Goal: Task Accomplishment & Management: Manage account settings

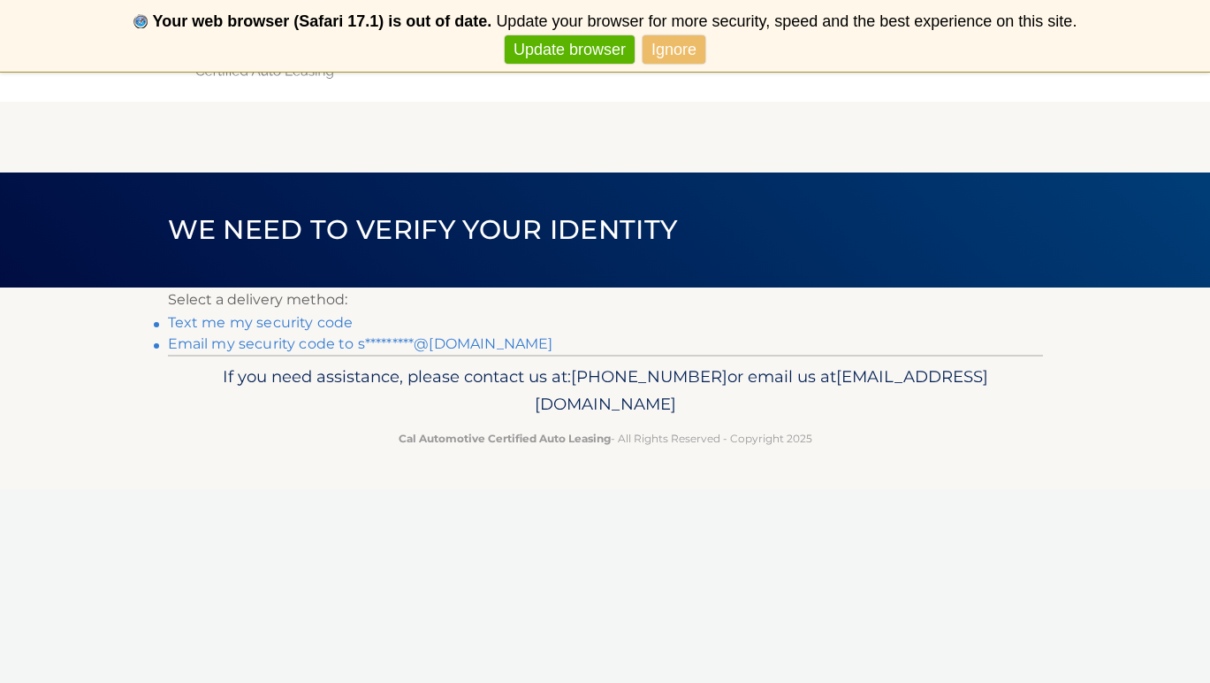
click at [309, 343] on link "Email my security code to s*********@gmail.com" at bounding box center [361, 343] width 386 height 17
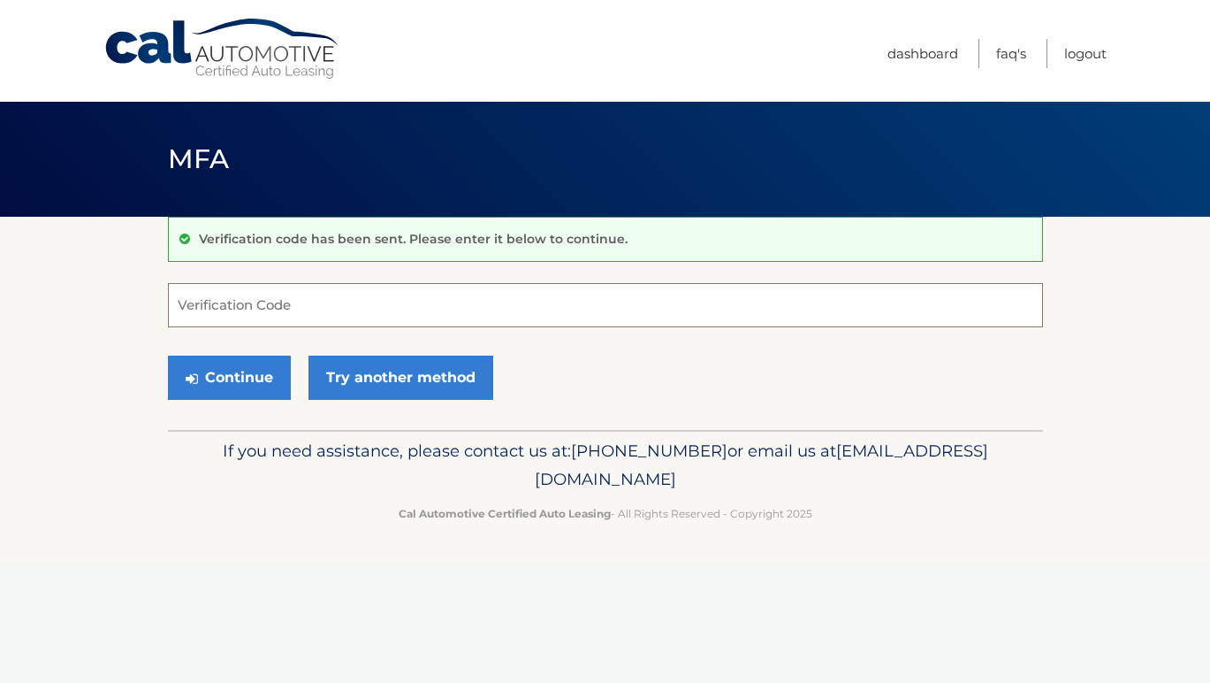
click at [565, 291] on input "Verification Code" at bounding box center [605, 305] width 875 height 44
paste input "430129"
type input "430129"
click at [248, 387] on button "Continue" at bounding box center [229, 377] width 123 height 44
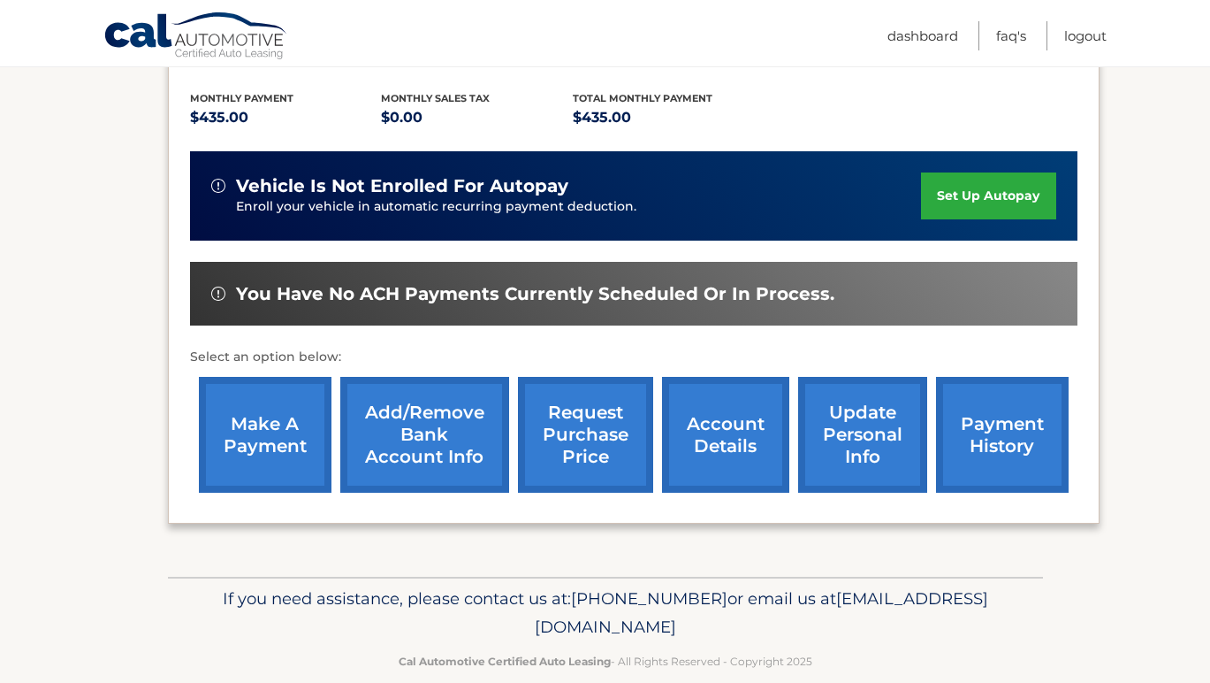
scroll to position [385, 0]
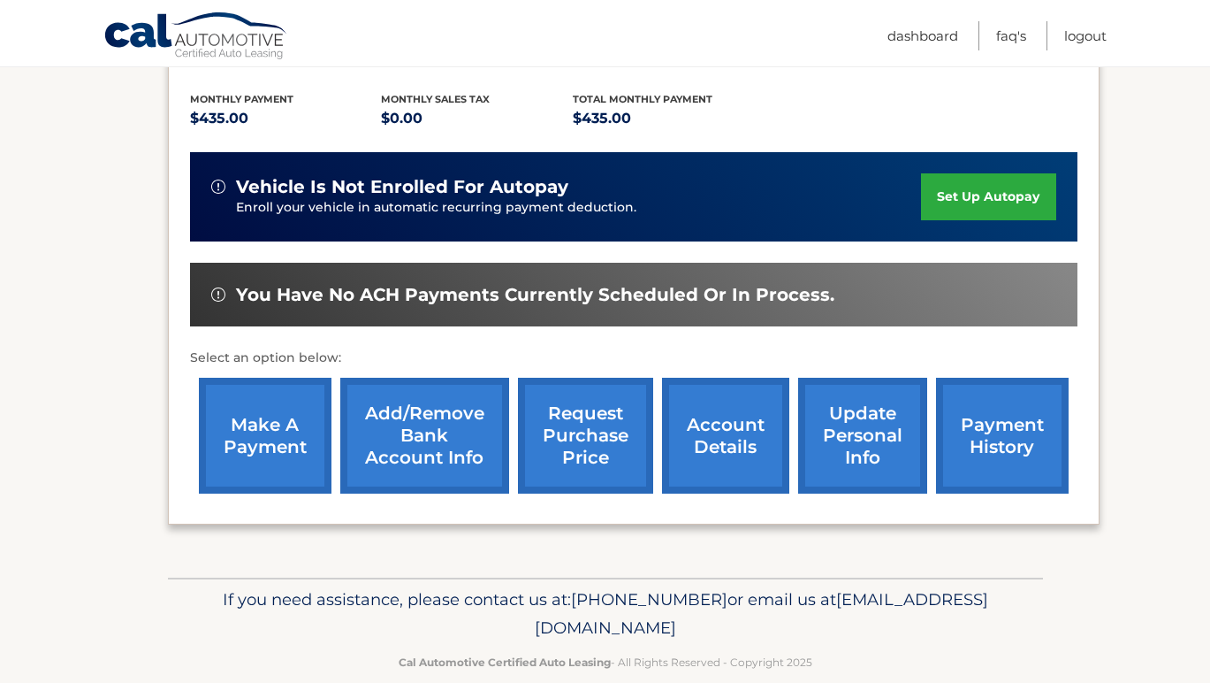
click at [283, 399] on link "make a payment" at bounding box center [265, 436] width 133 height 116
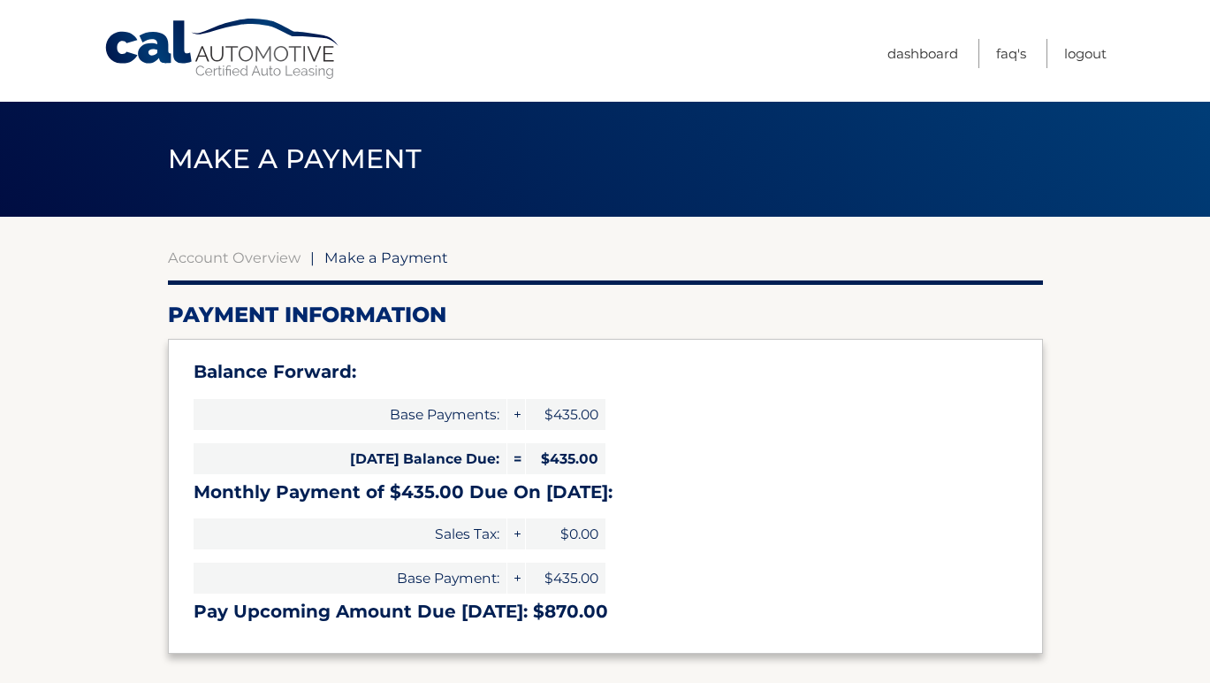
select select "ODJiNTRkOWUtOTgwYy00NTMwLWE0NmEtYTc1ODUyM2I3NGVi"
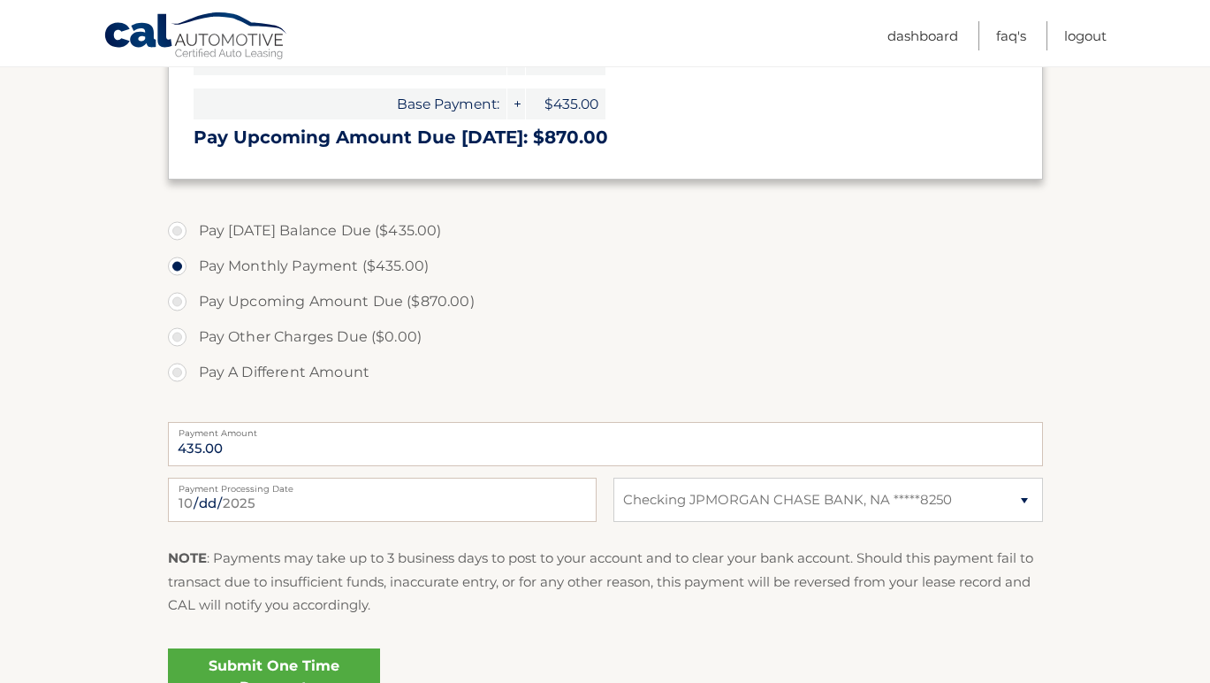
scroll to position [575, 0]
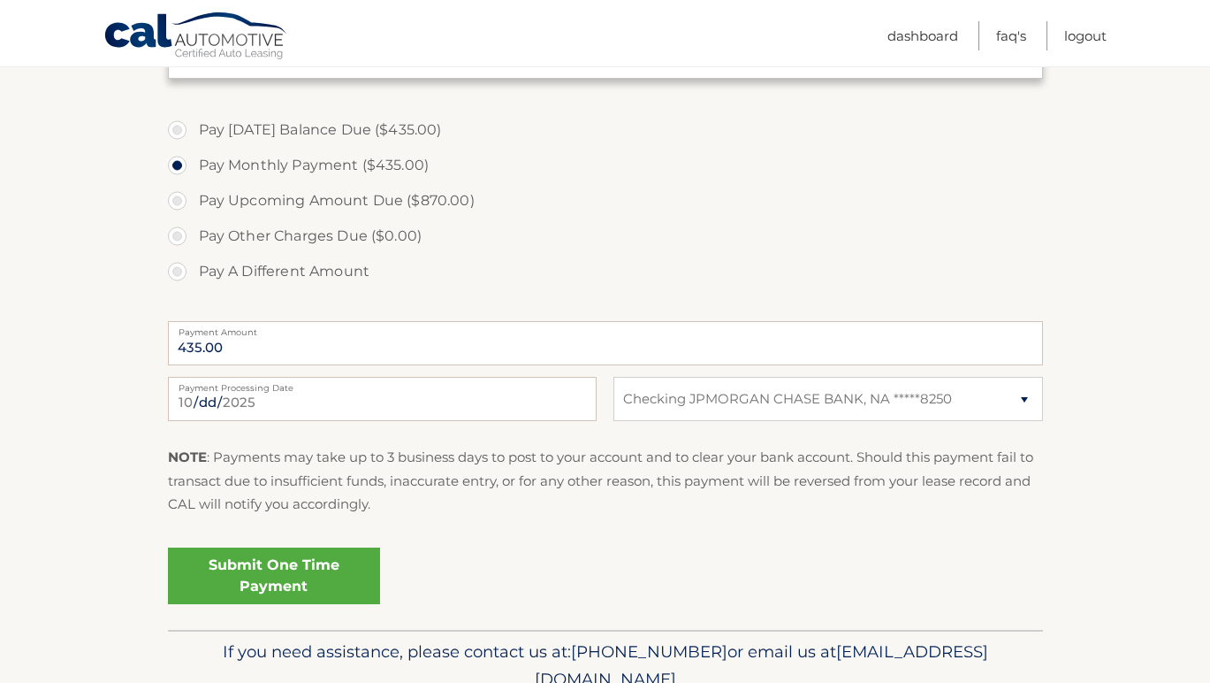
click at [267, 571] on link "Submit One Time Payment" at bounding box center [274, 575] width 212 height 57
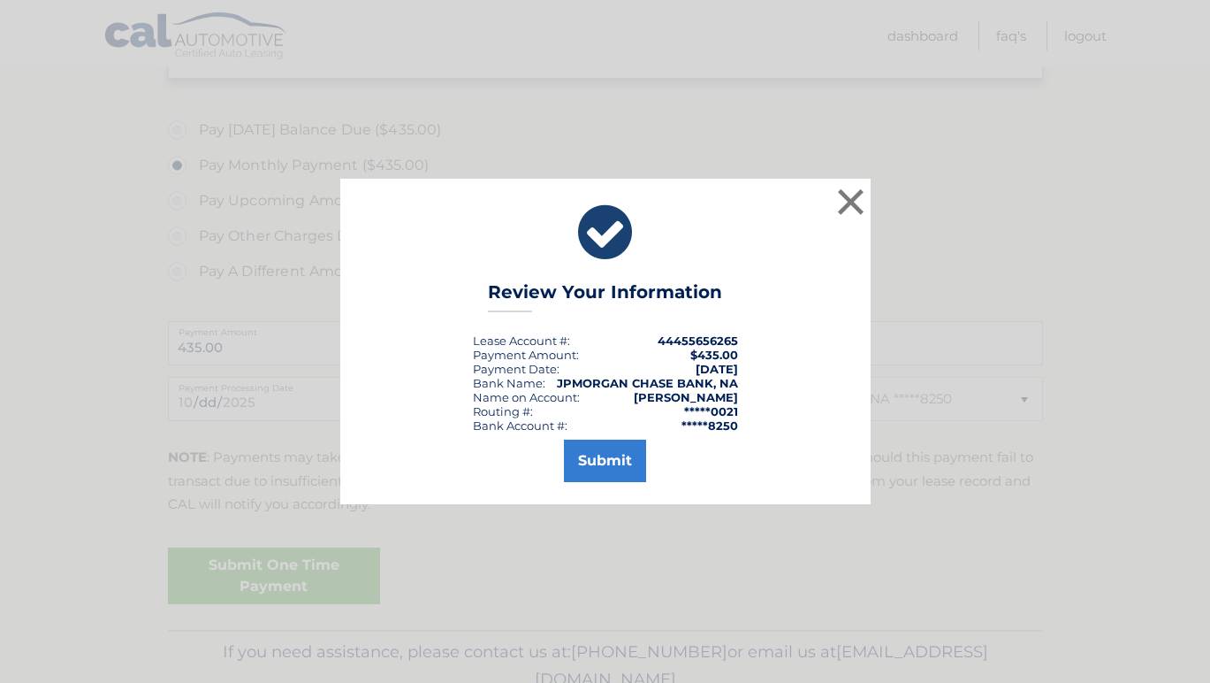
click at [625, 464] on button "Submit" at bounding box center [605, 460] width 82 height 42
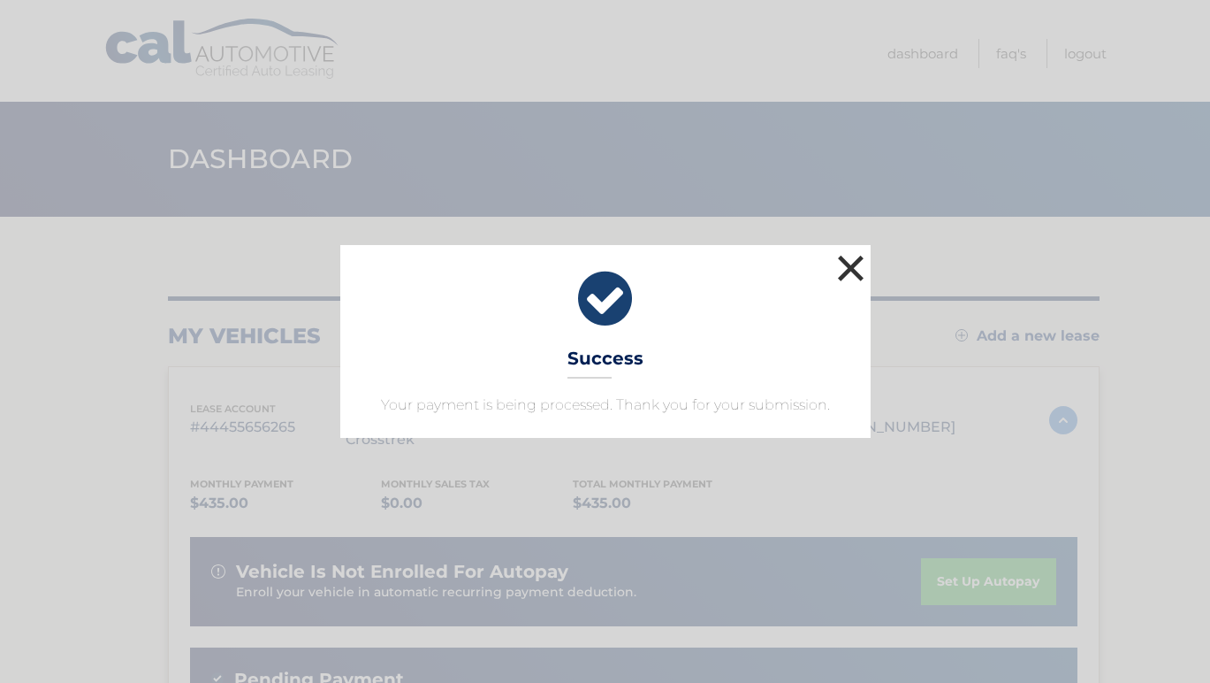
click at [844, 277] on button "×" at bounding box center [851, 267] width 35 height 35
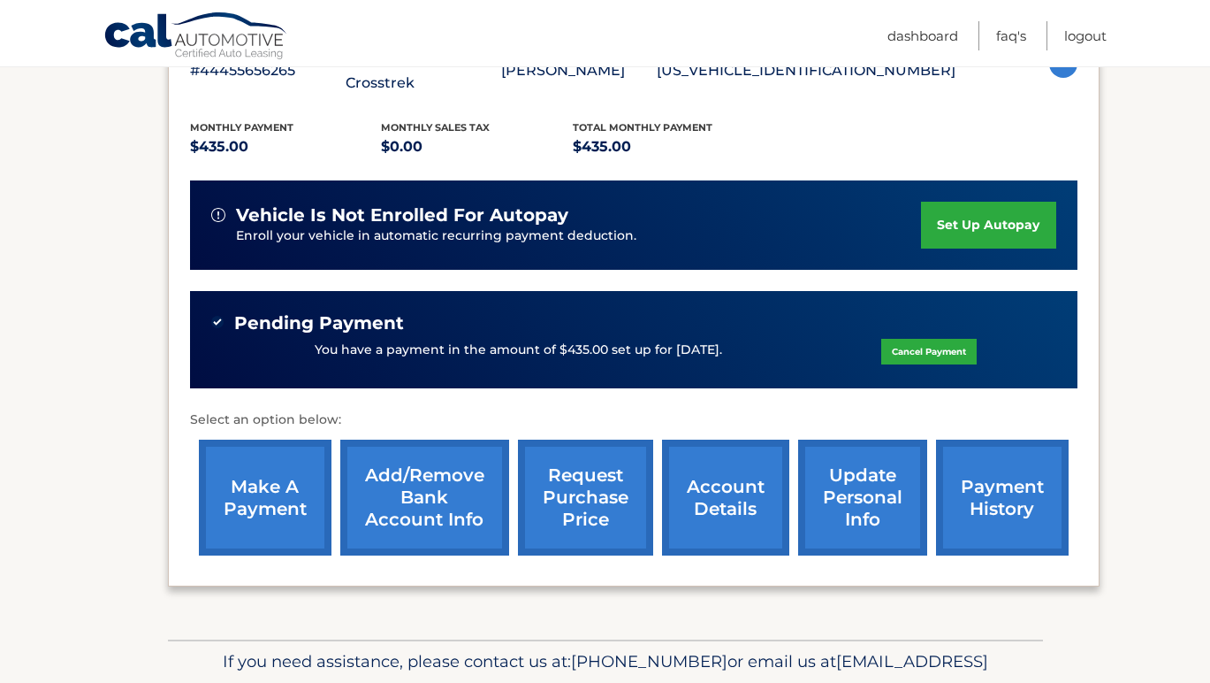
scroll to position [311, 0]
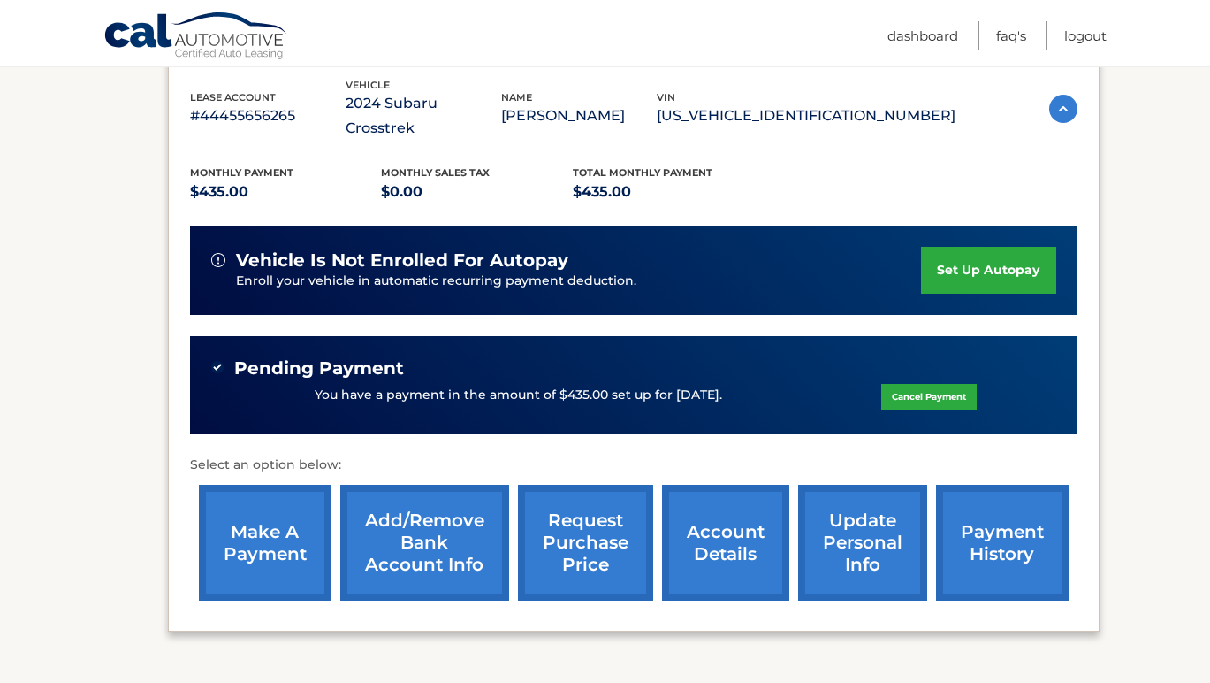
click at [1060, 95] on img at bounding box center [1064, 109] width 28 height 28
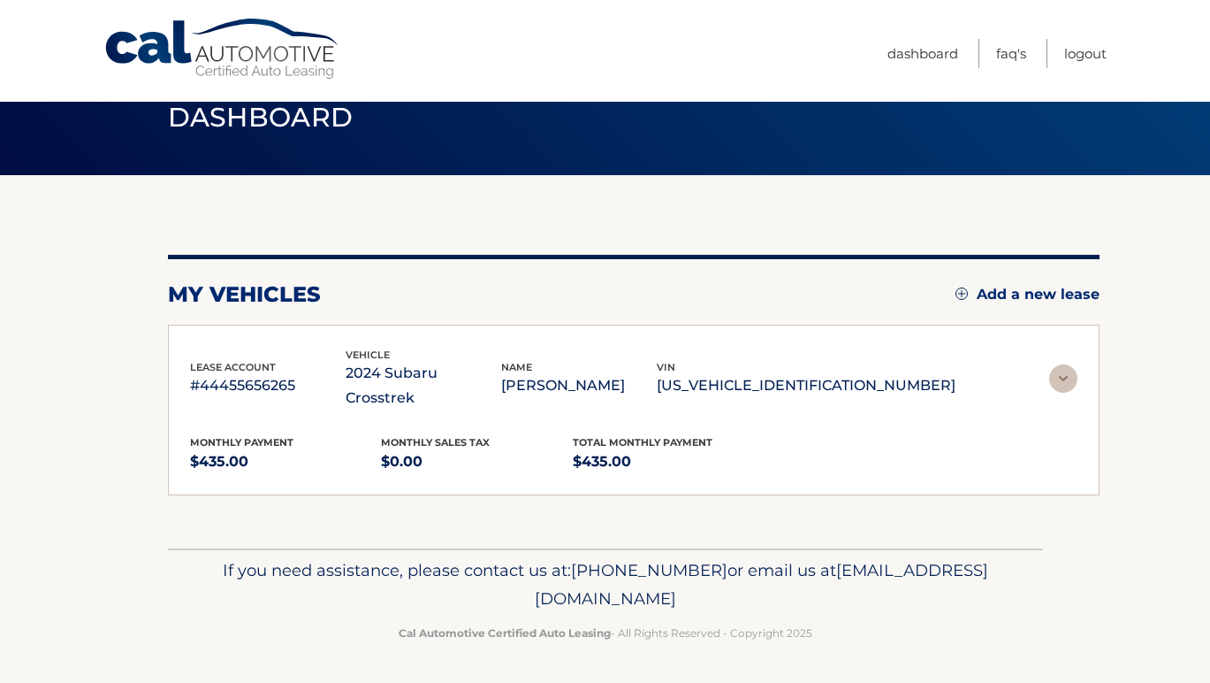
scroll to position [0, 0]
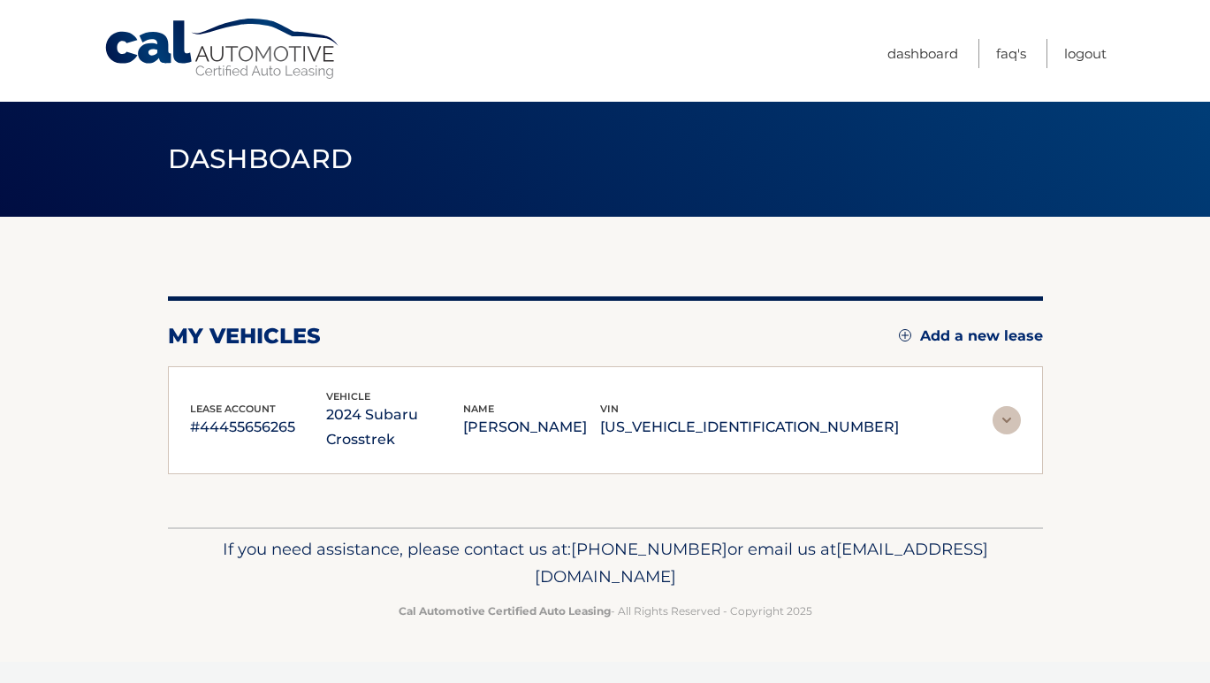
click at [1010, 409] on img at bounding box center [1007, 420] width 28 height 28
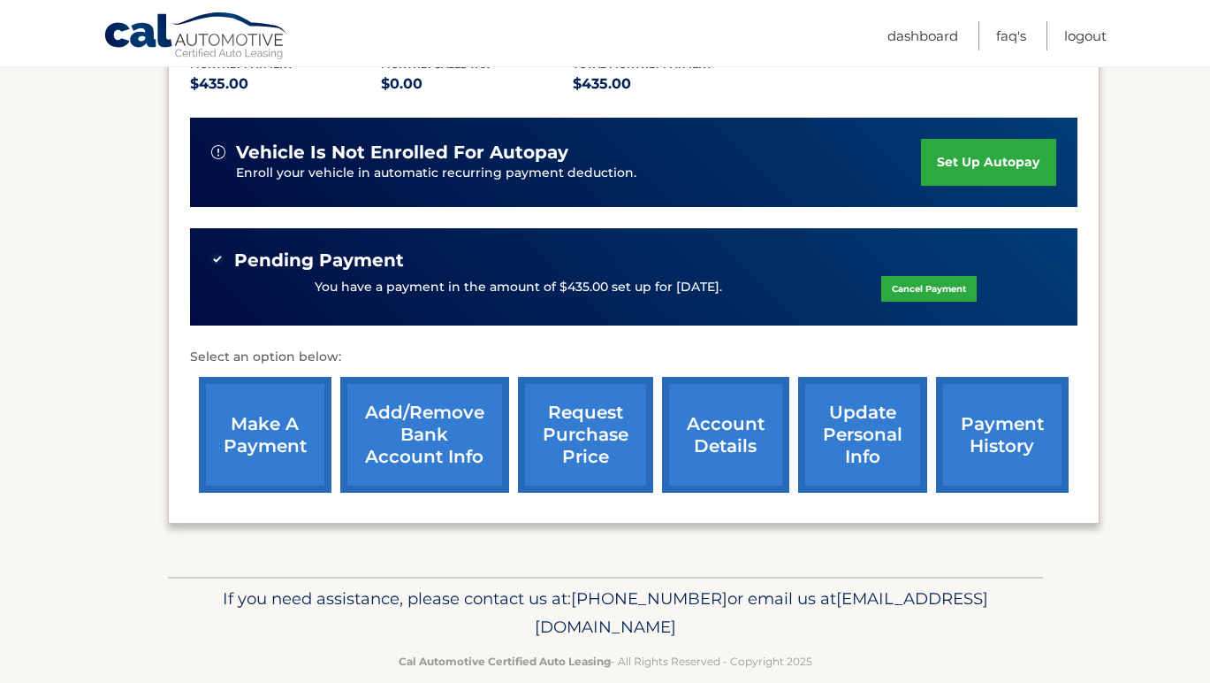
scroll to position [417, 0]
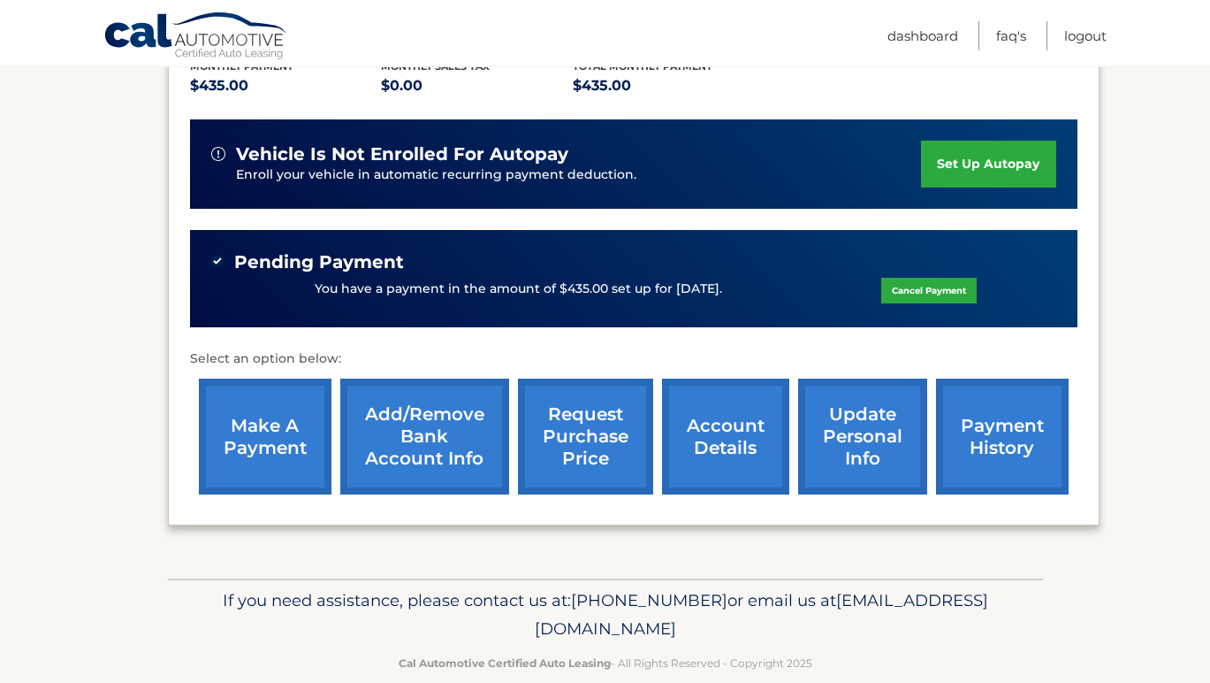
click at [570, 393] on link "request purchase price" at bounding box center [585, 436] width 135 height 116
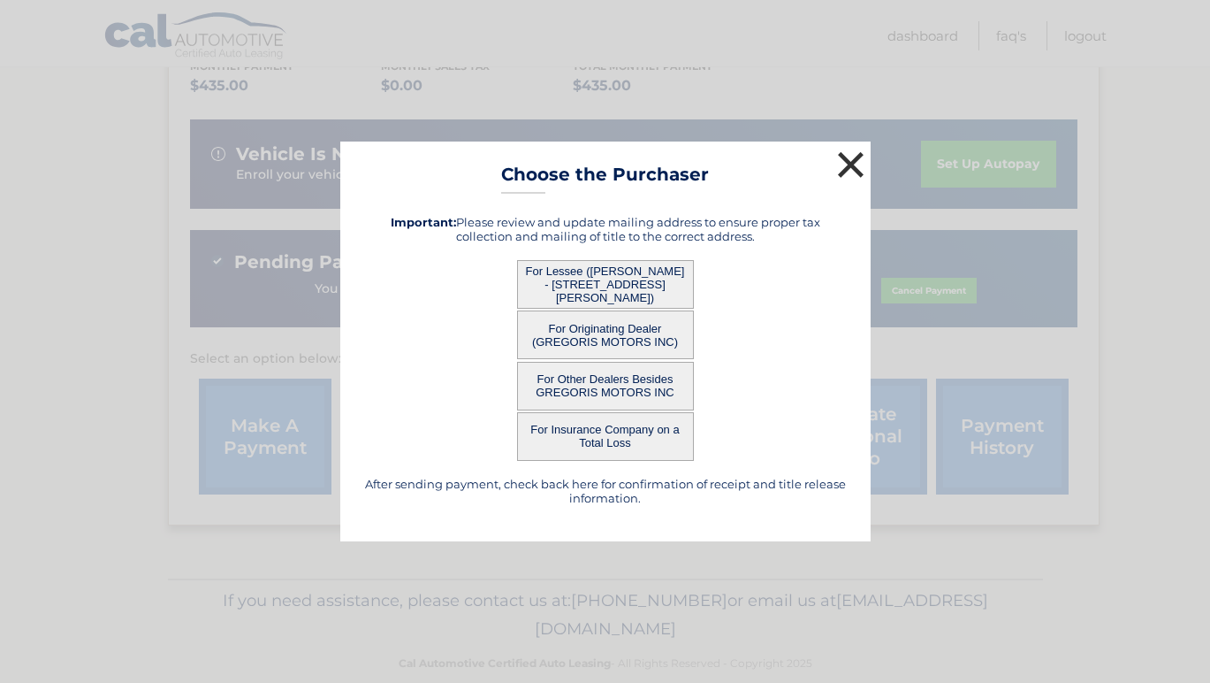
click at [852, 157] on button "×" at bounding box center [851, 164] width 35 height 35
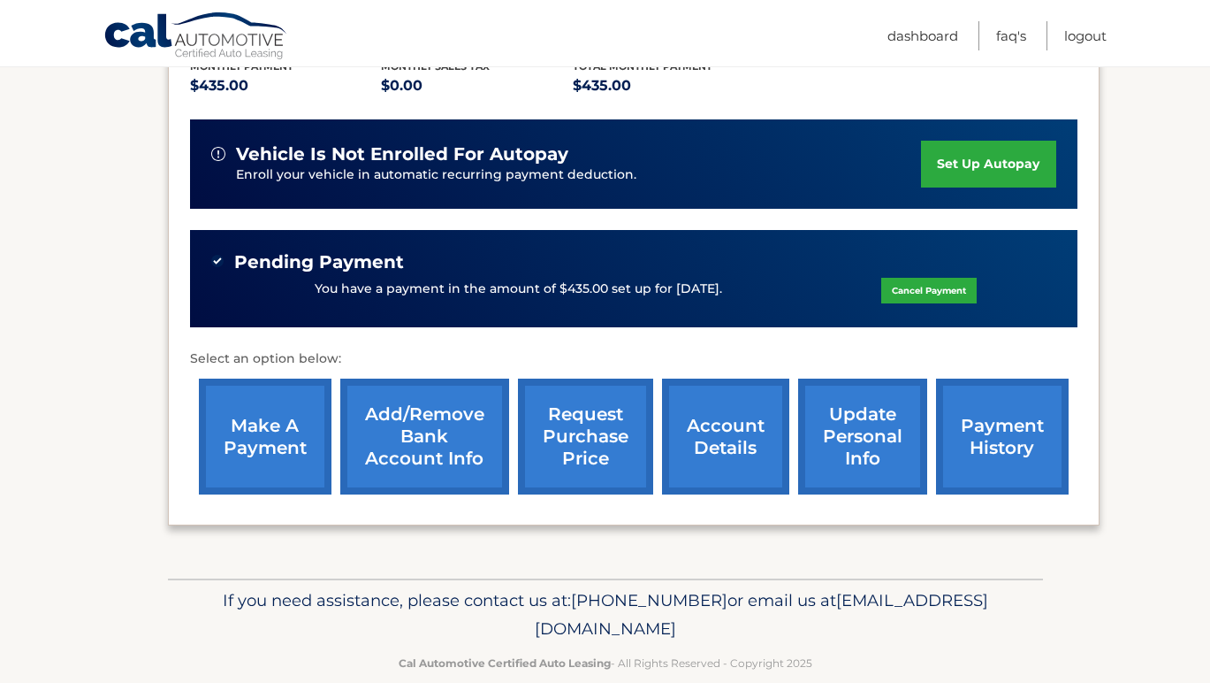
click at [743, 409] on link "account details" at bounding box center [725, 436] width 127 height 116
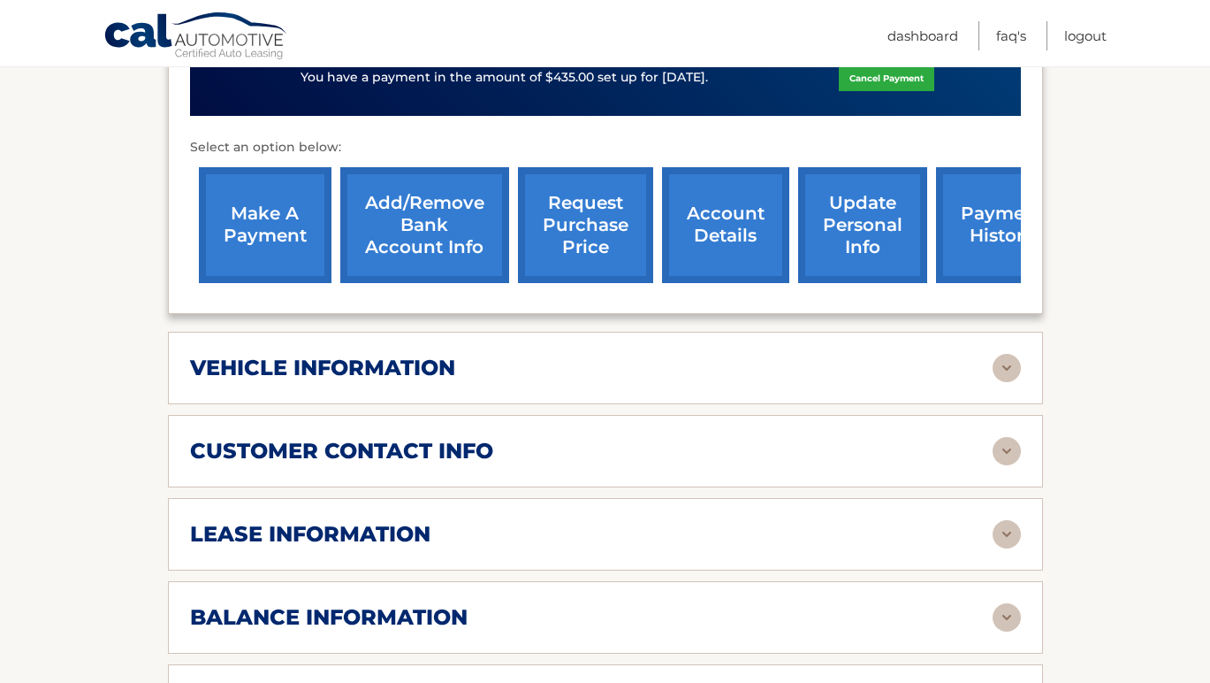
scroll to position [798, 0]
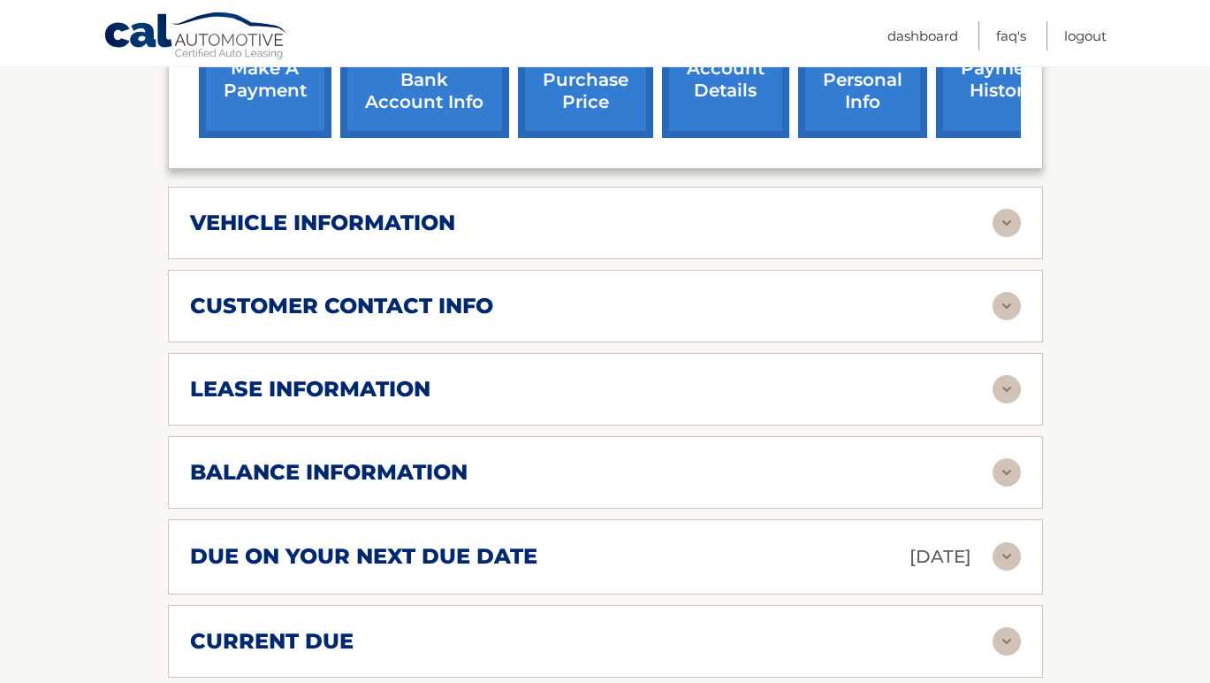
click at [707, 210] on div "vehicle information" at bounding box center [591, 223] width 803 height 27
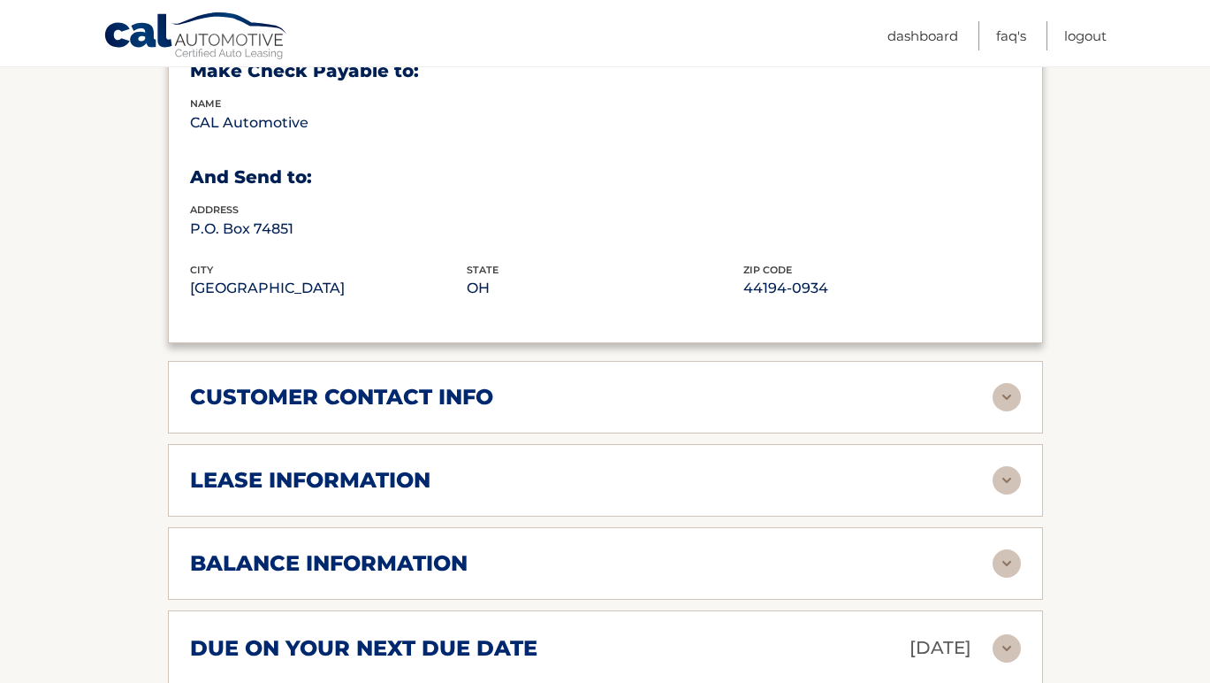
scroll to position [1249, 0]
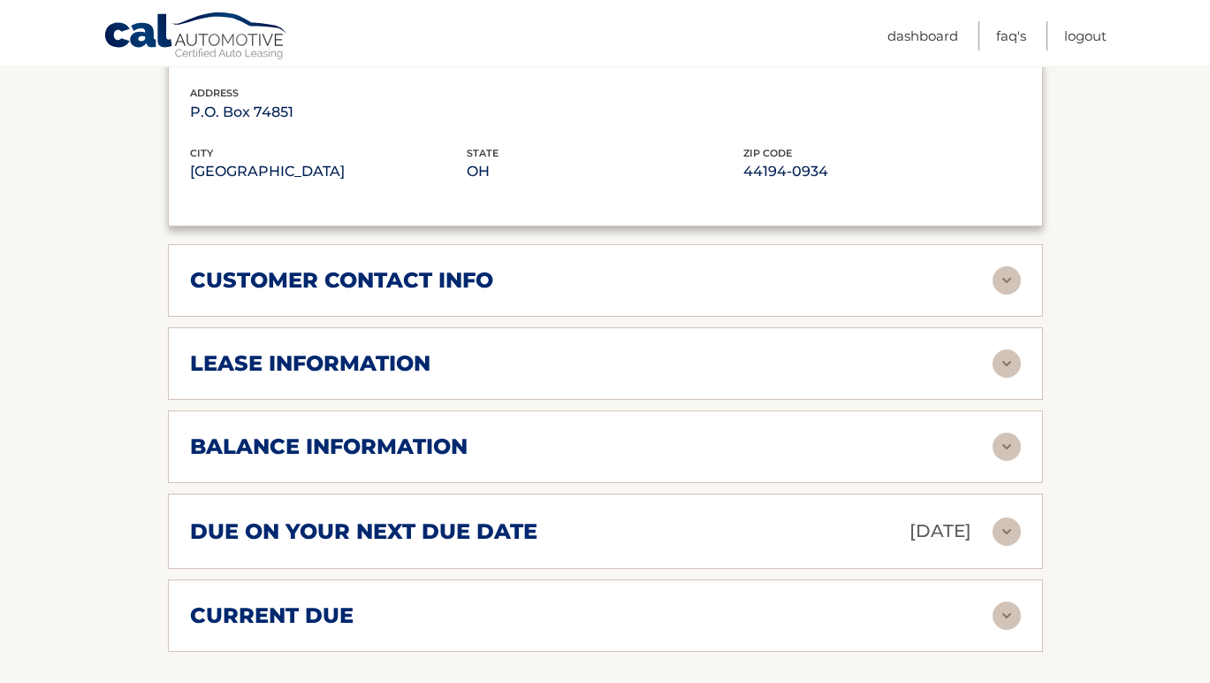
click at [718, 327] on div "lease information Contract Start Date [DATE] Term 39 Maturity Date [DATE] Start…" at bounding box center [605, 363] width 875 height 73
click at [718, 350] on div "lease information" at bounding box center [591, 363] width 803 height 27
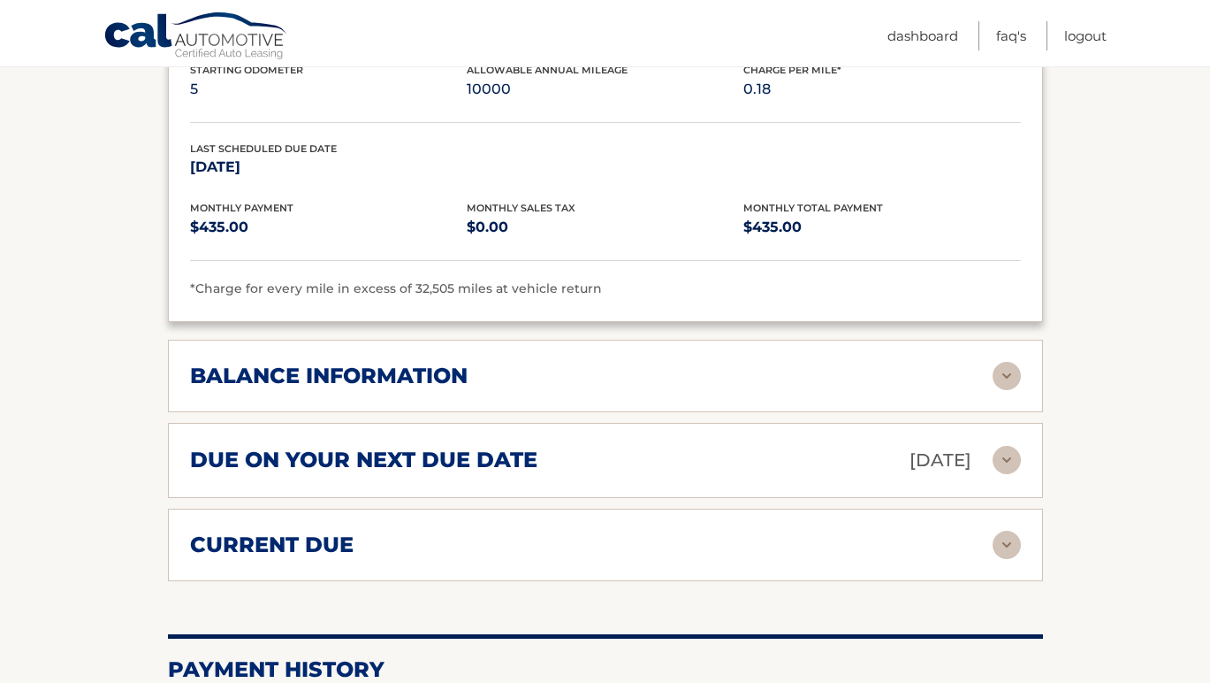
scroll to position [1653, 0]
click at [704, 444] on div "due on your next due date [DATE]" at bounding box center [591, 459] width 803 height 31
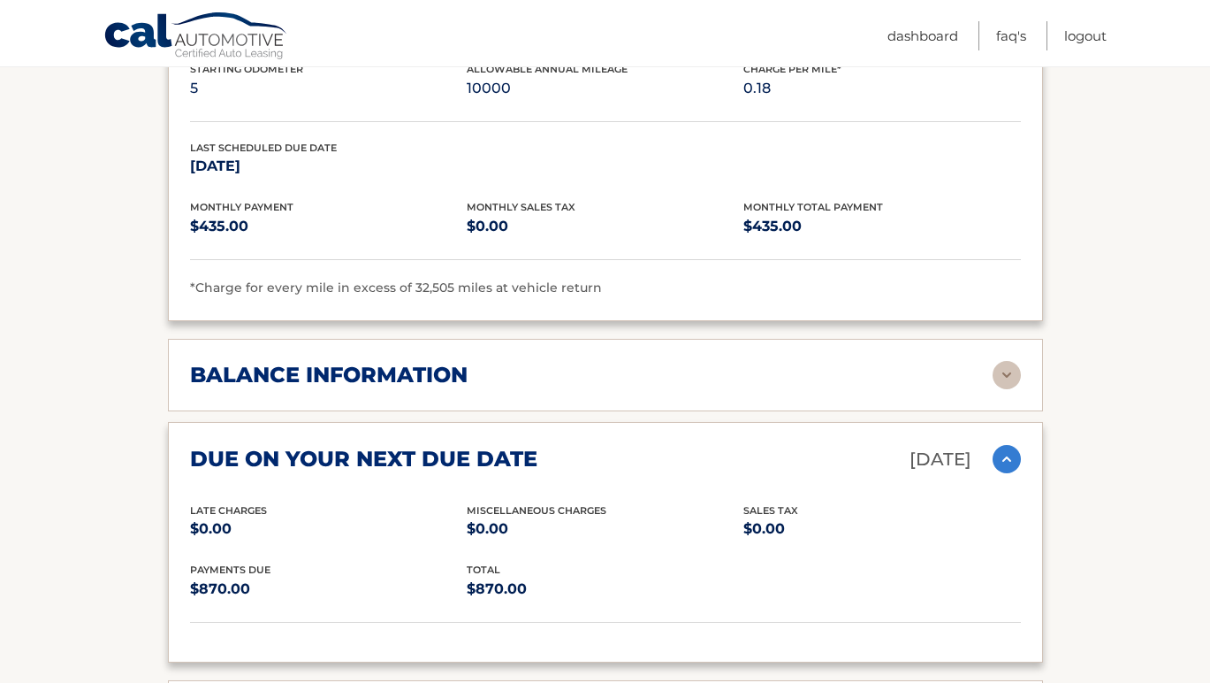
click at [701, 444] on div "due on your next due date [DATE]" at bounding box center [591, 459] width 803 height 31
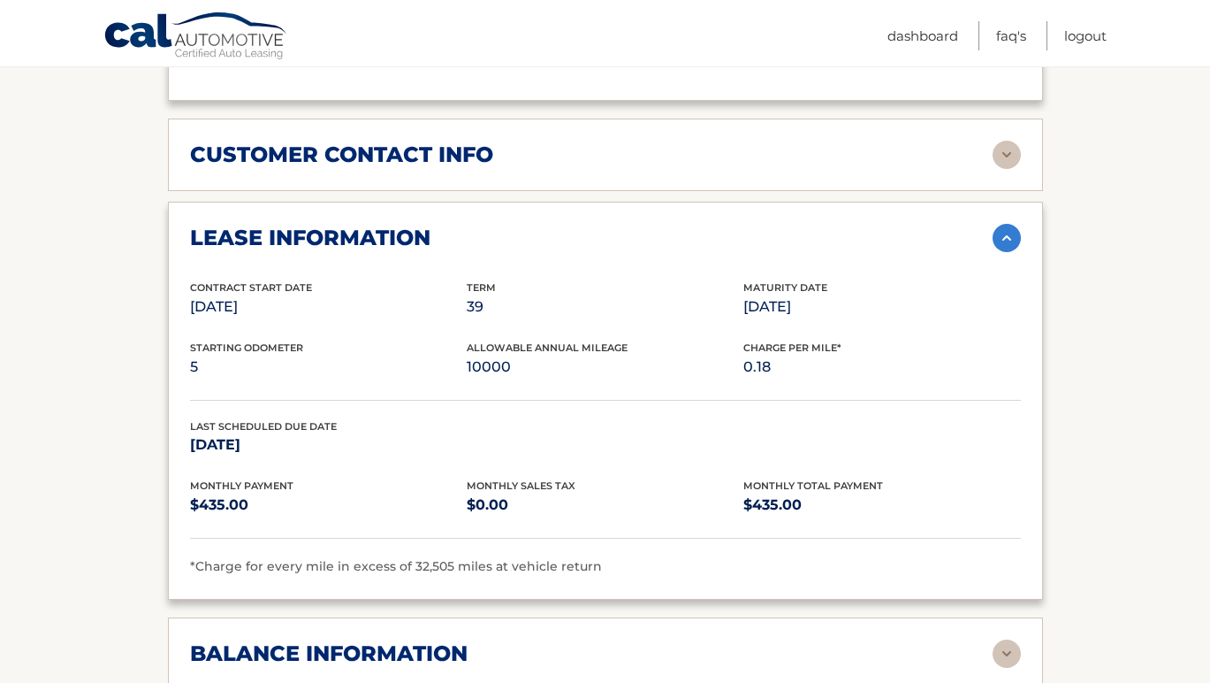
scroll to position [1329, 0]
